Goal: Transaction & Acquisition: Purchase product/service

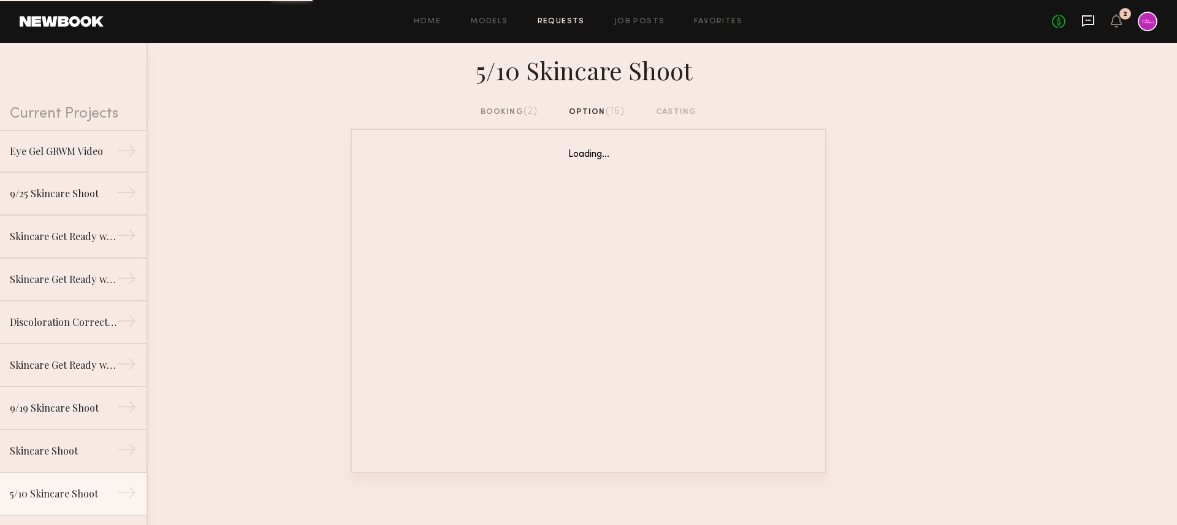
click at [1085, 24] on icon at bounding box center [1088, 21] width 12 height 12
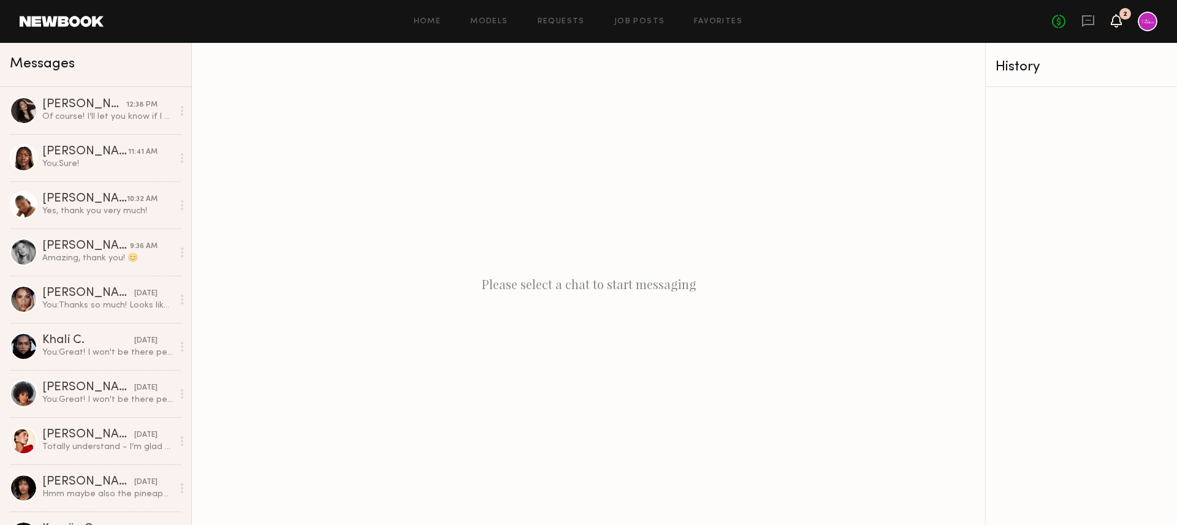
click at [1116, 21] on icon at bounding box center [1117, 20] width 10 height 9
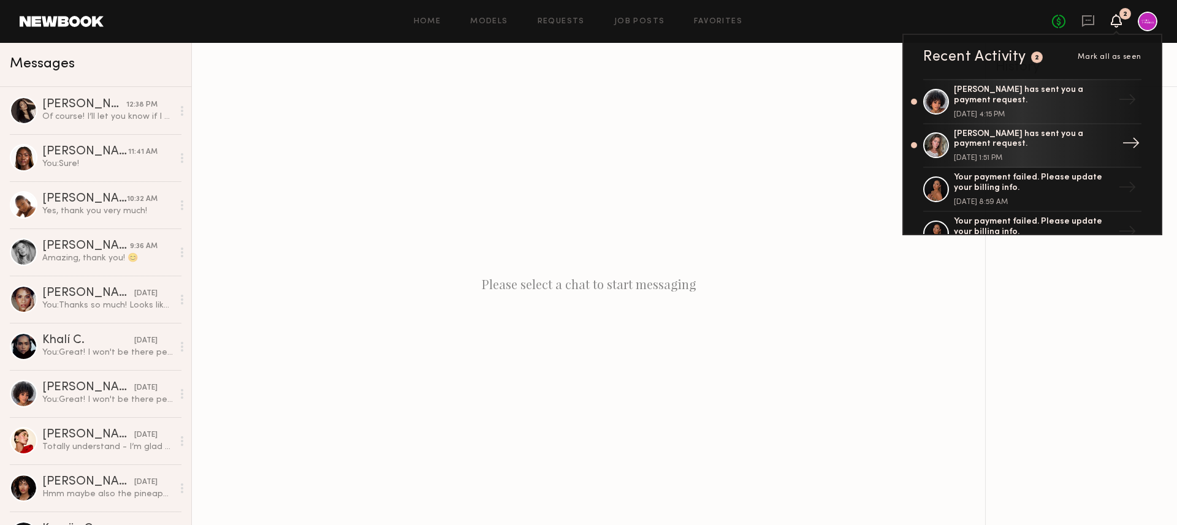
click at [1034, 153] on div "[PERSON_NAME] has sent you a payment request. [DATE] 1:51 PM" at bounding box center [1033, 145] width 159 height 33
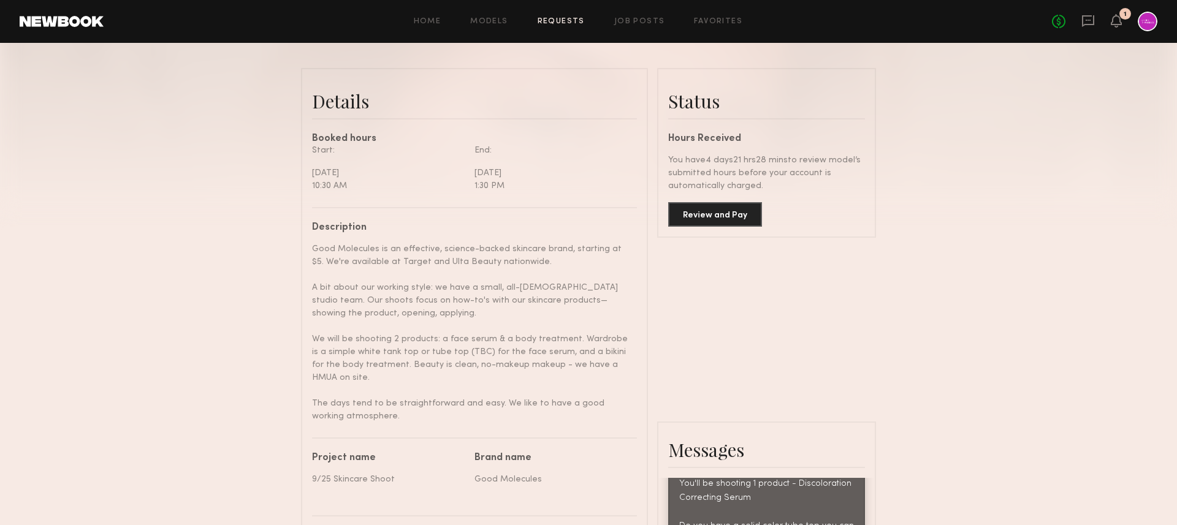
scroll to position [285, 0]
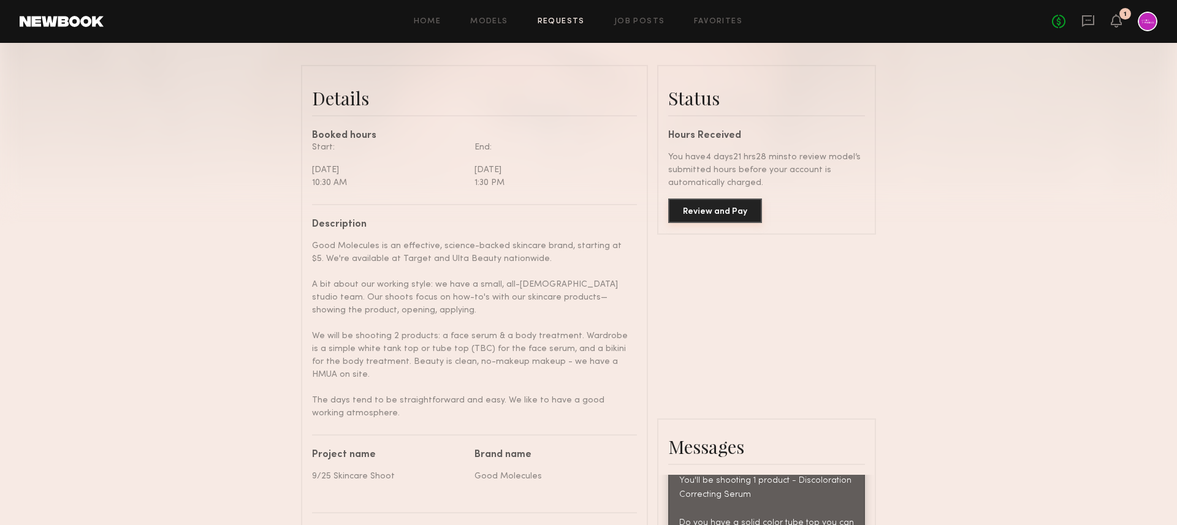
click at [719, 212] on button "Review and Pay" at bounding box center [715, 211] width 94 height 25
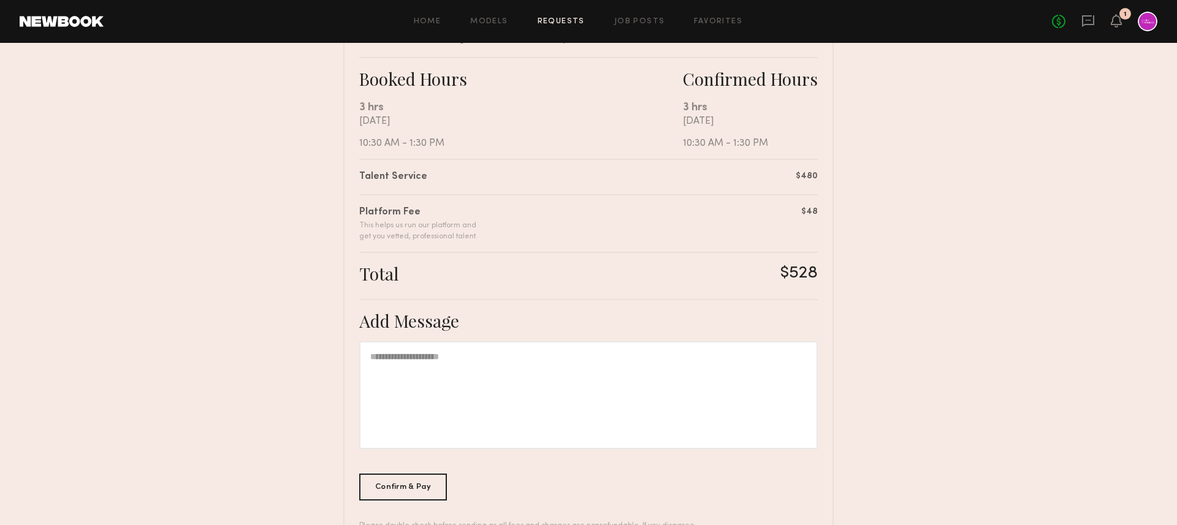
scroll to position [258, 0]
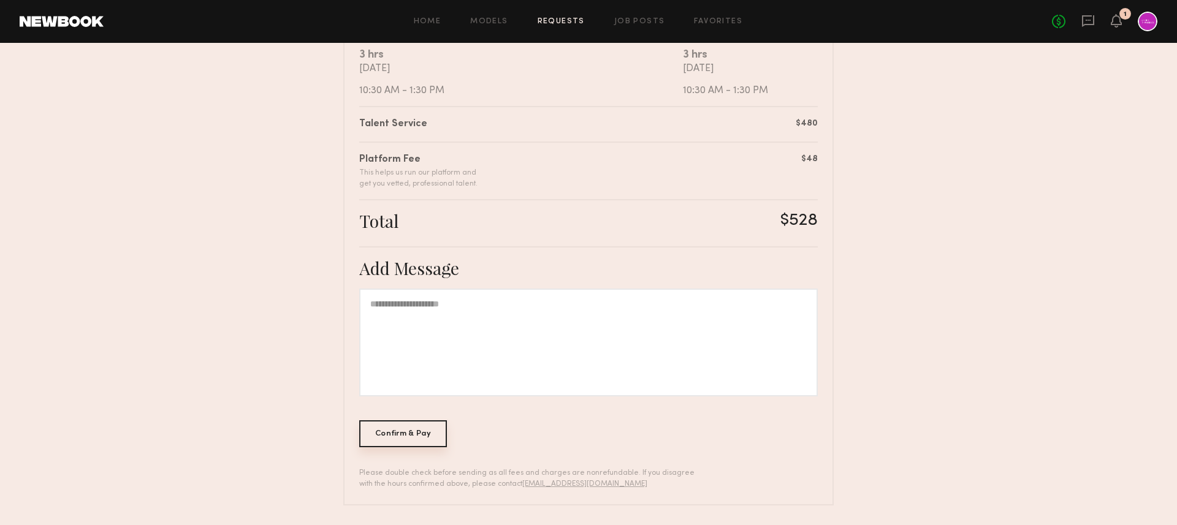
click at [416, 433] on div "Confirm & Pay" at bounding box center [403, 434] width 88 height 27
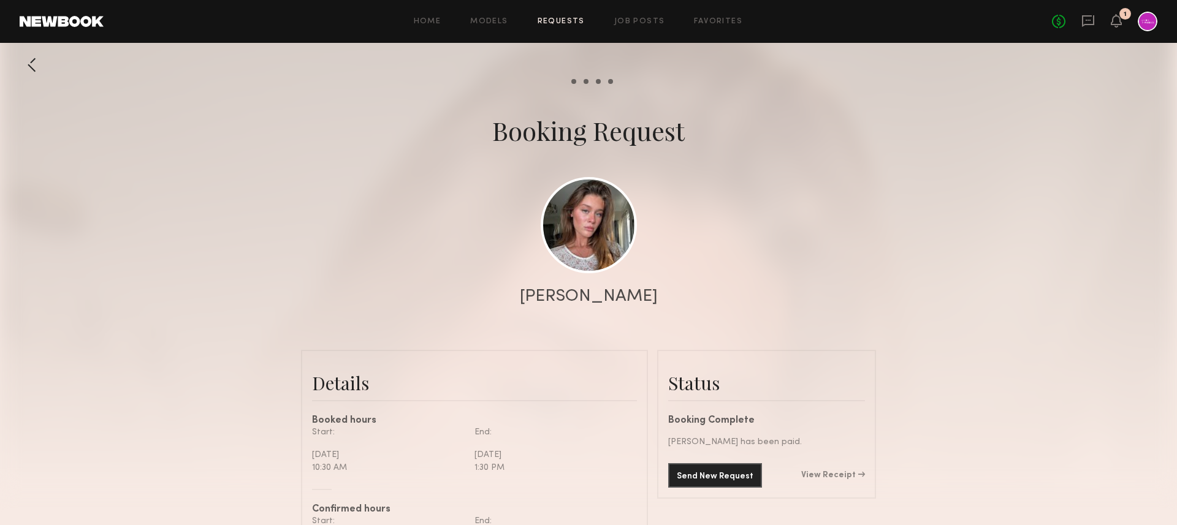
scroll to position [1089, 0]
click at [828, 476] on link "View Receipt" at bounding box center [833, 475] width 64 height 9
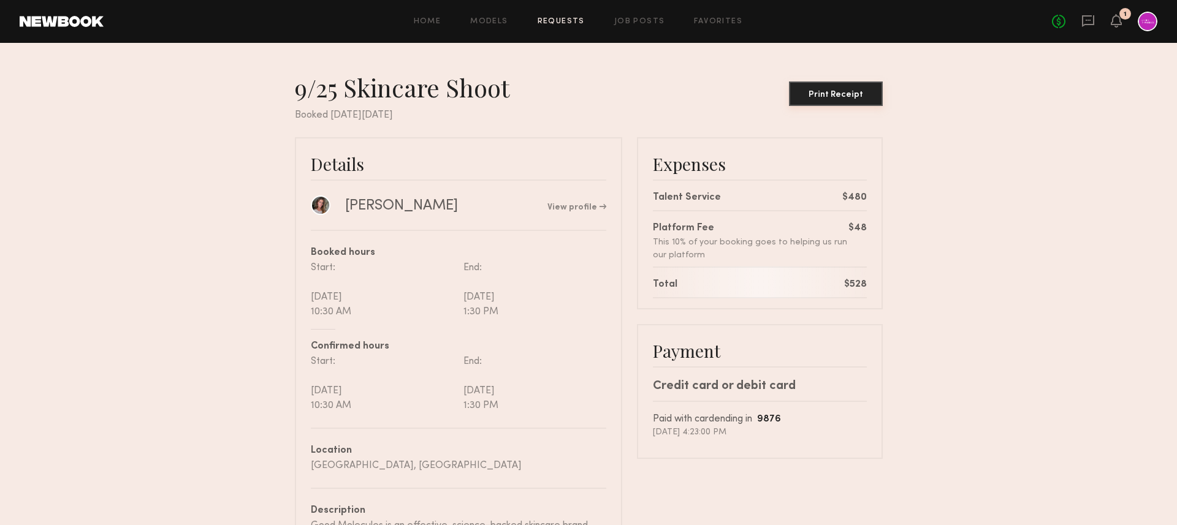
click at [863, 93] on div "Print Receipt" at bounding box center [836, 95] width 84 height 9
click at [1114, 25] on icon at bounding box center [1117, 20] width 10 height 9
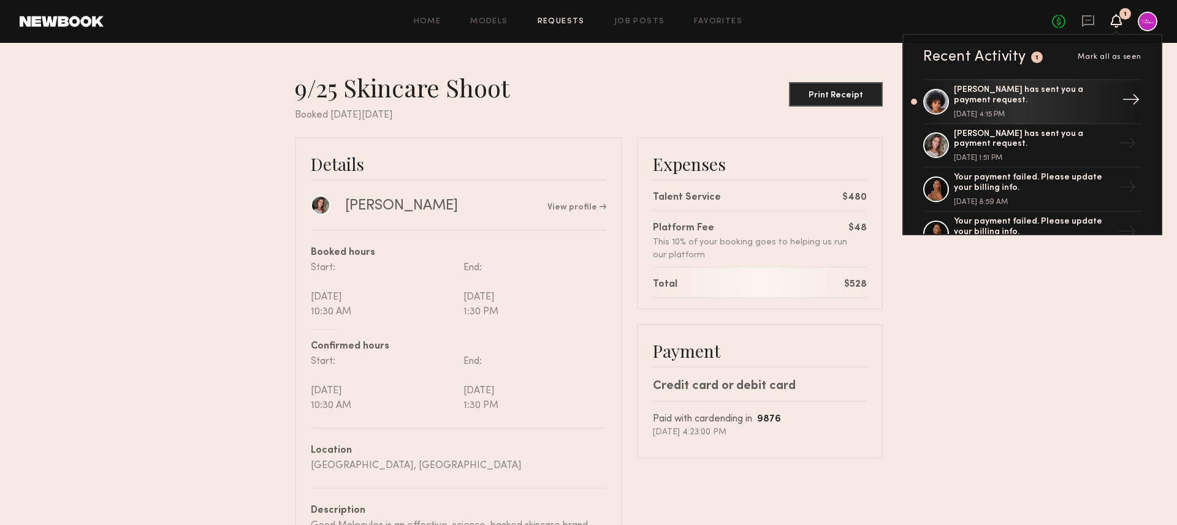
click at [1034, 111] on div "[DATE] 4:15 PM" at bounding box center [1033, 114] width 159 height 7
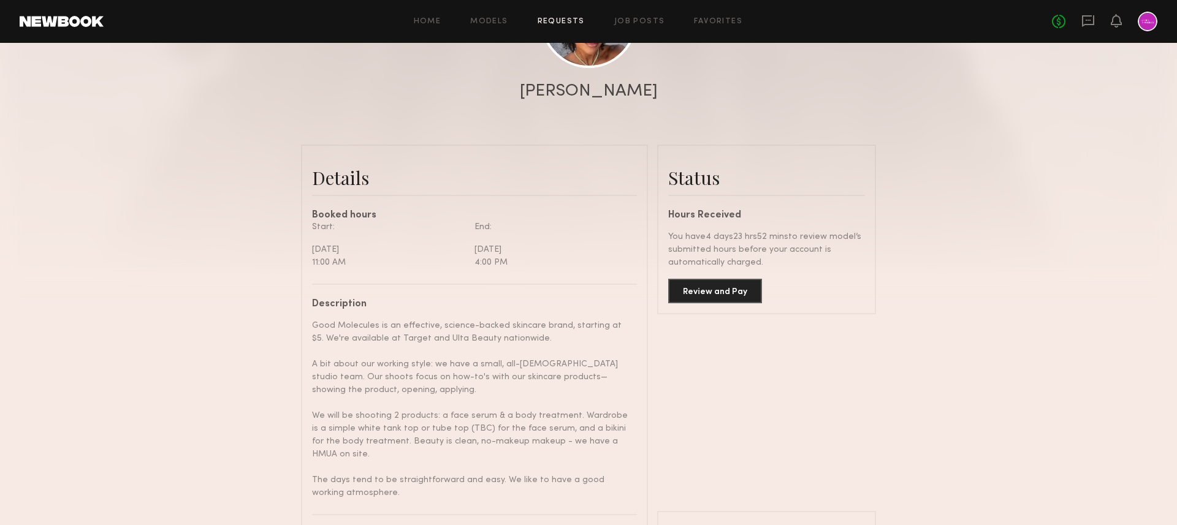
scroll to position [396, 0]
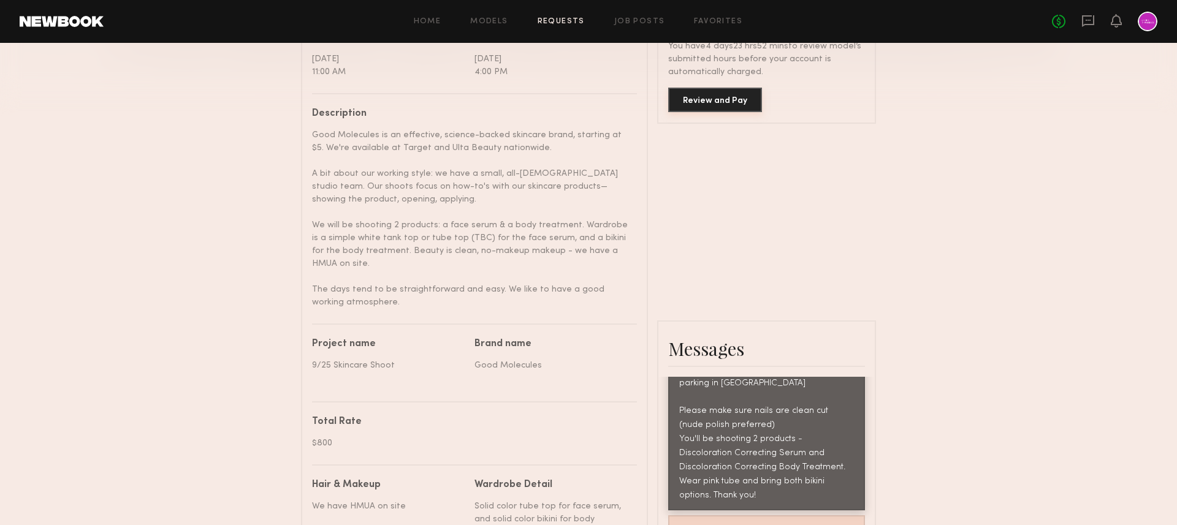
click at [708, 100] on button "Review and Pay" at bounding box center [715, 100] width 94 height 25
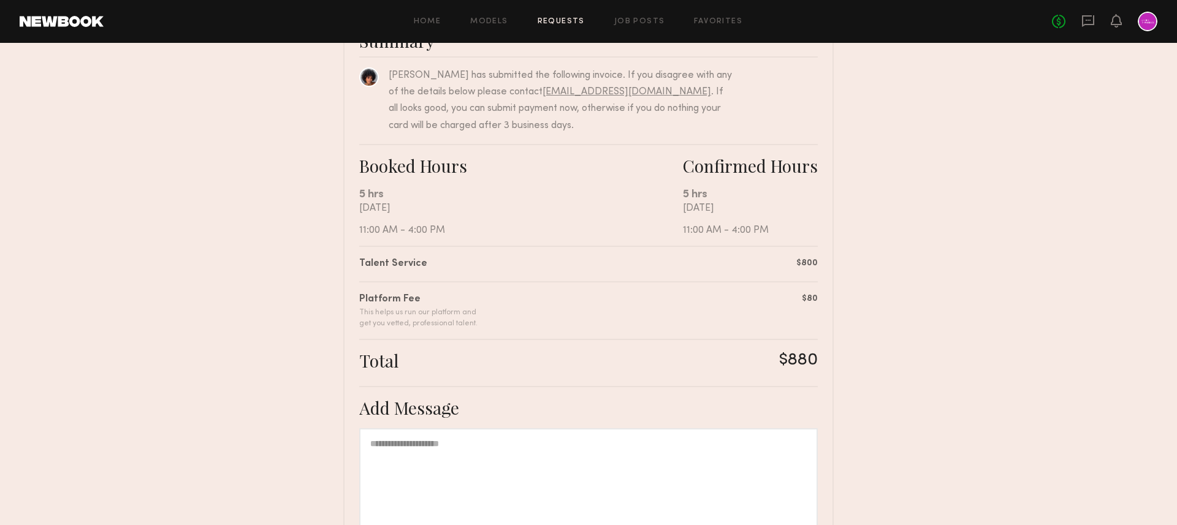
scroll to position [258, 0]
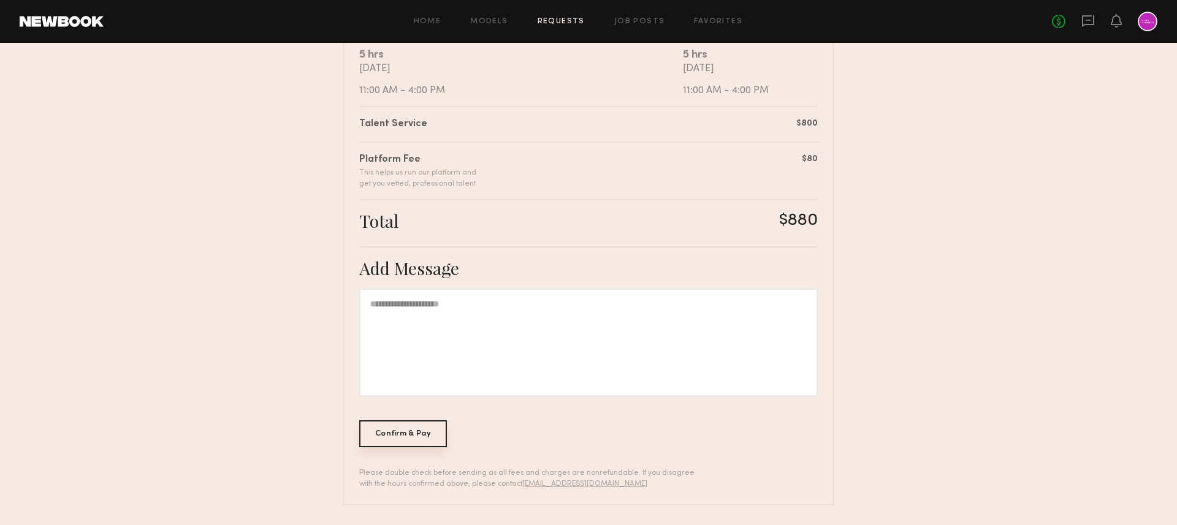
click at [408, 429] on div "Confirm & Pay" at bounding box center [403, 434] width 88 height 27
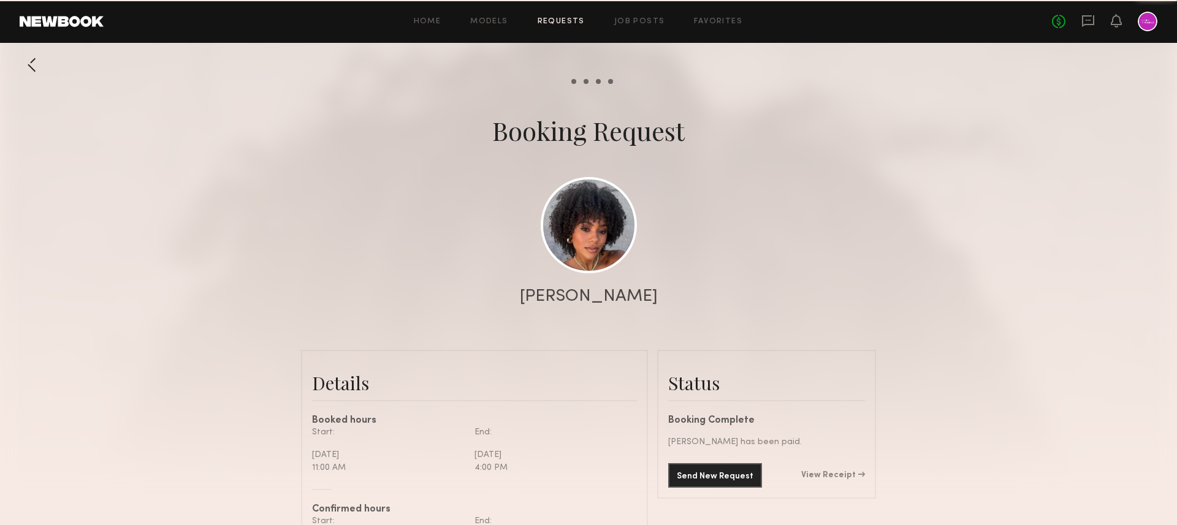
scroll to position [1340, 0]
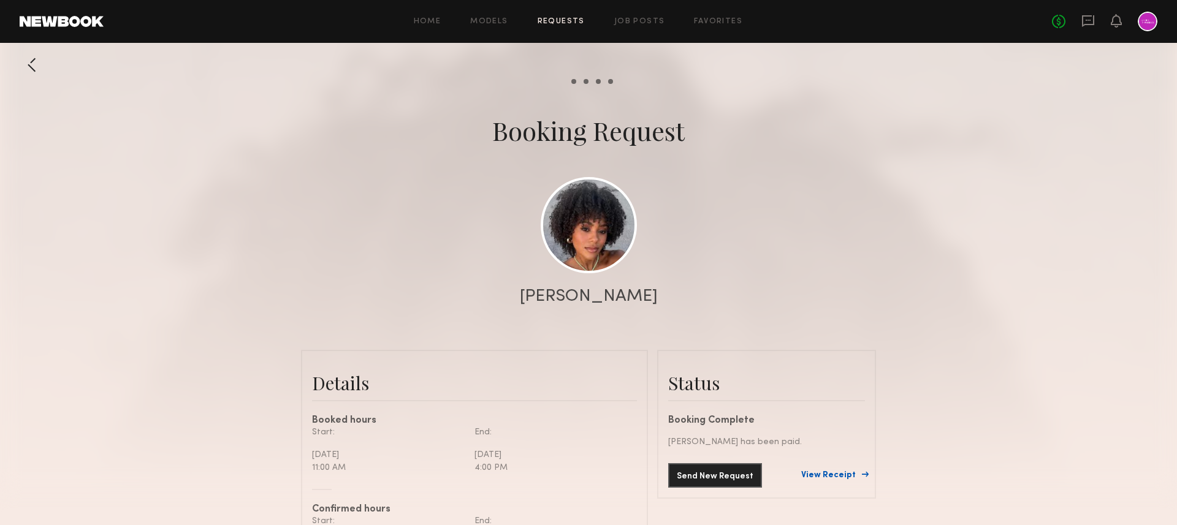
click at [826, 475] on link "View Receipt" at bounding box center [833, 475] width 64 height 9
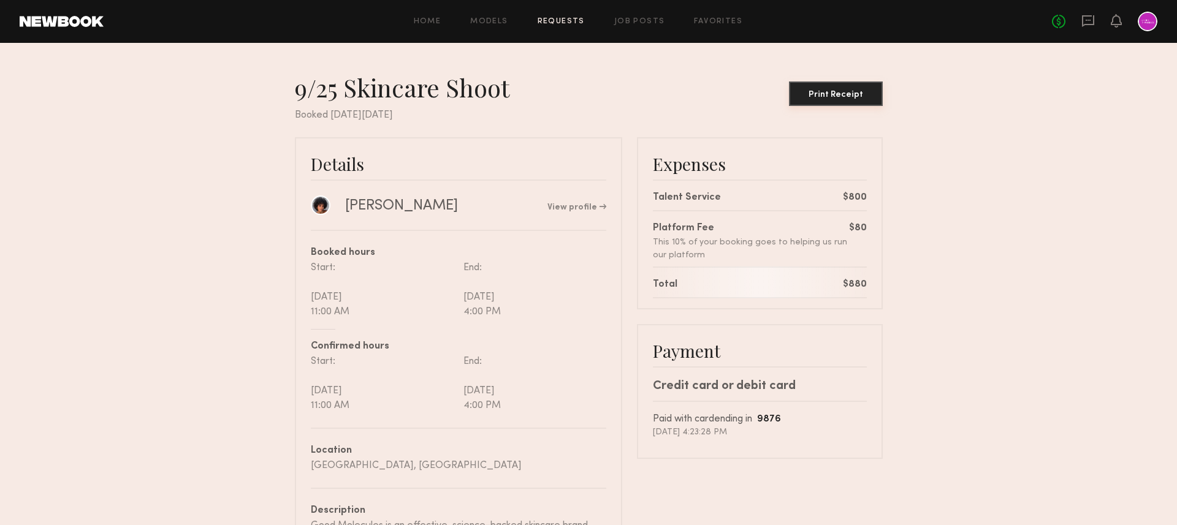
click at [829, 88] on button "Print Receipt" at bounding box center [836, 94] width 94 height 25
